Goal: Task Accomplishment & Management: Manage account settings

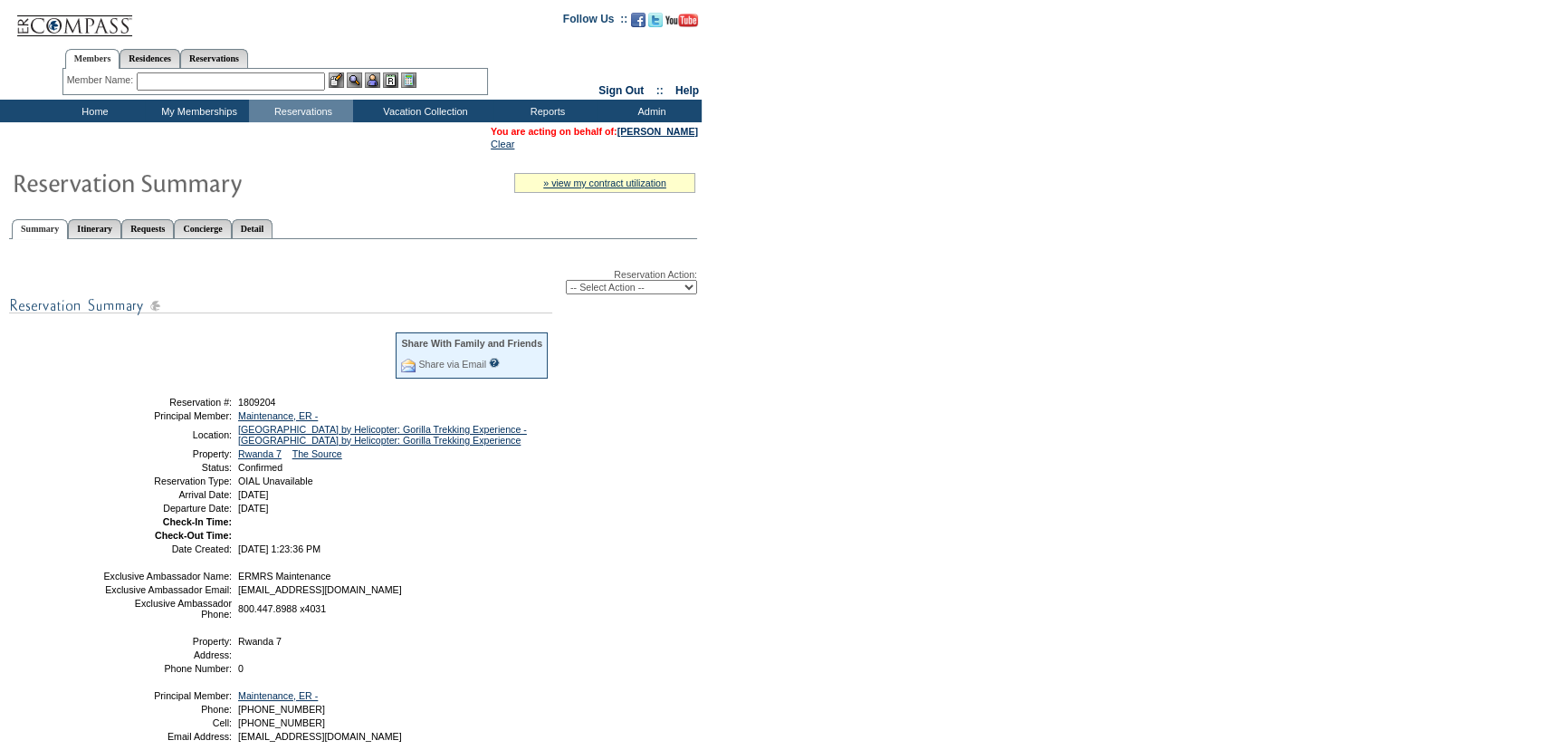
click at [625, 287] on select "-- Select Action -- Modify Reservation Dates Modify Reservation Cost Modify Occ…" at bounding box center [631, 287] width 131 height 15
select select "CancelRes"
click at [566, 280] on select "-- Select Action -- Modify Reservation Dates Modify Reservation Cost Modify Occ…" at bounding box center [631, 287] width 131 height 15
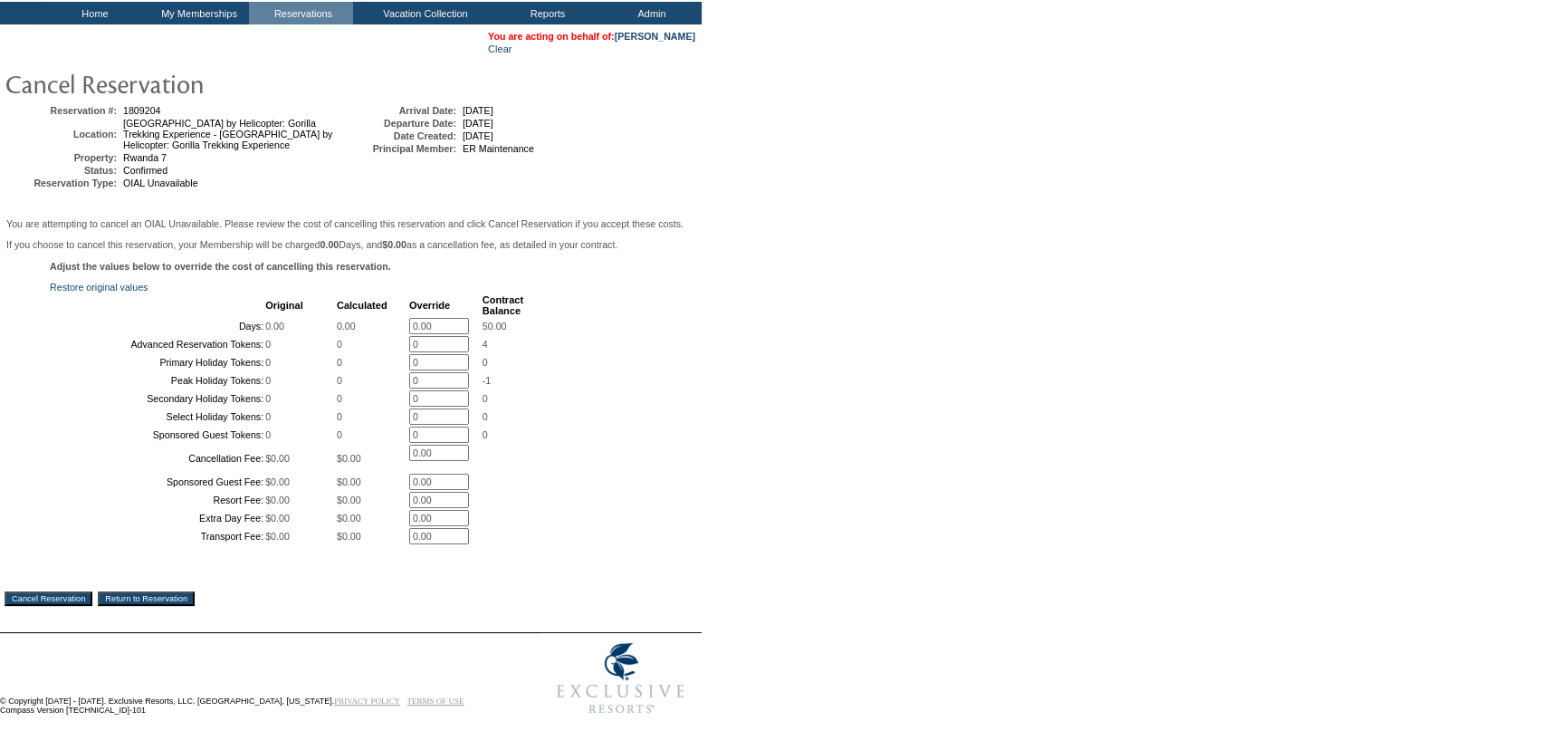
scroll to position [265, 0]
drag, startPoint x: 64, startPoint y: 595, endPoint x: 875, endPoint y: 74, distance: 963.9
click at [66, 592] on input "Cancel Reservation" at bounding box center [49, 599] width 88 height 15
